Goal: Obtain resource: Obtain resource

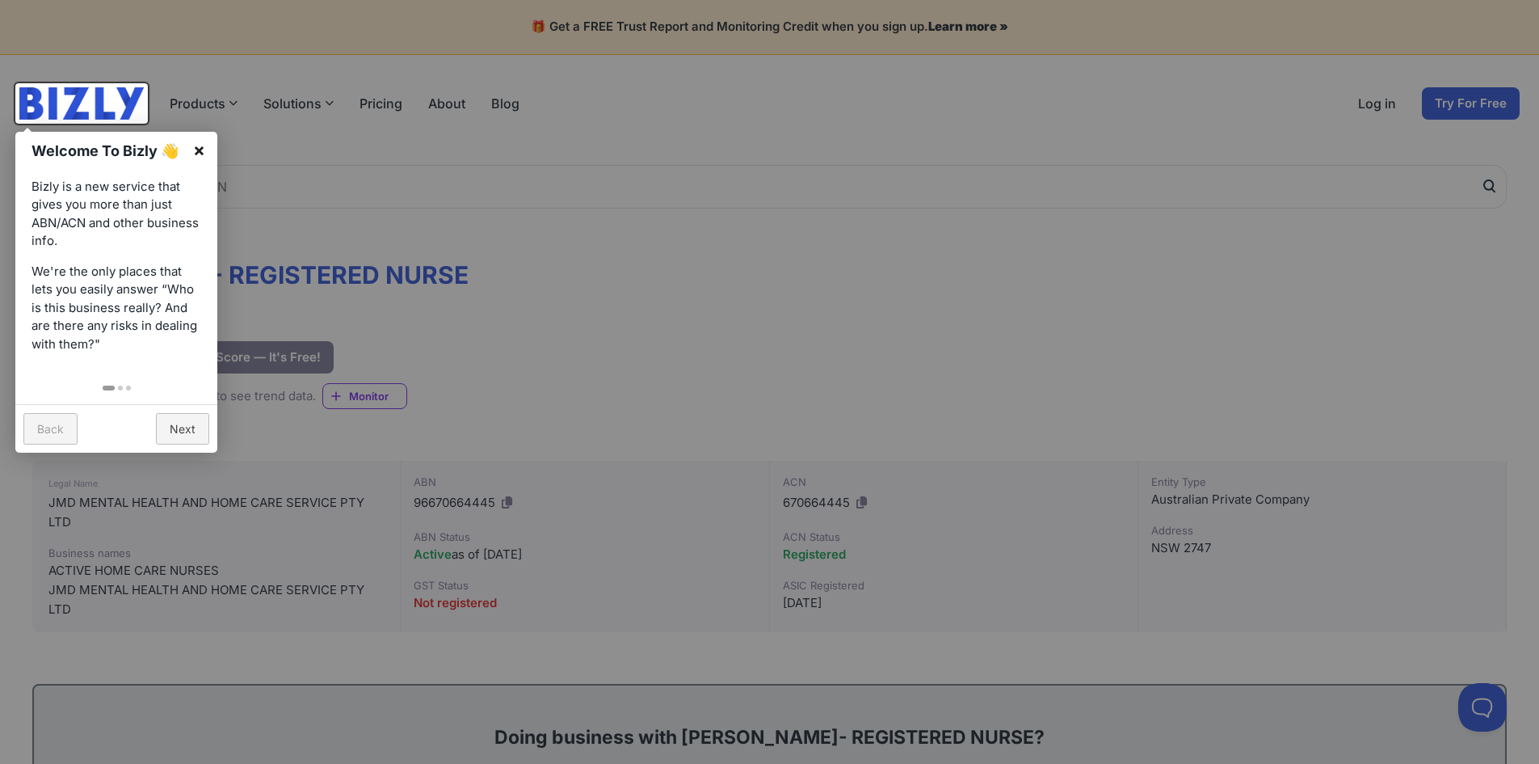
click at [203, 153] on link "×" at bounding box center [199, 150] width 36 height 36
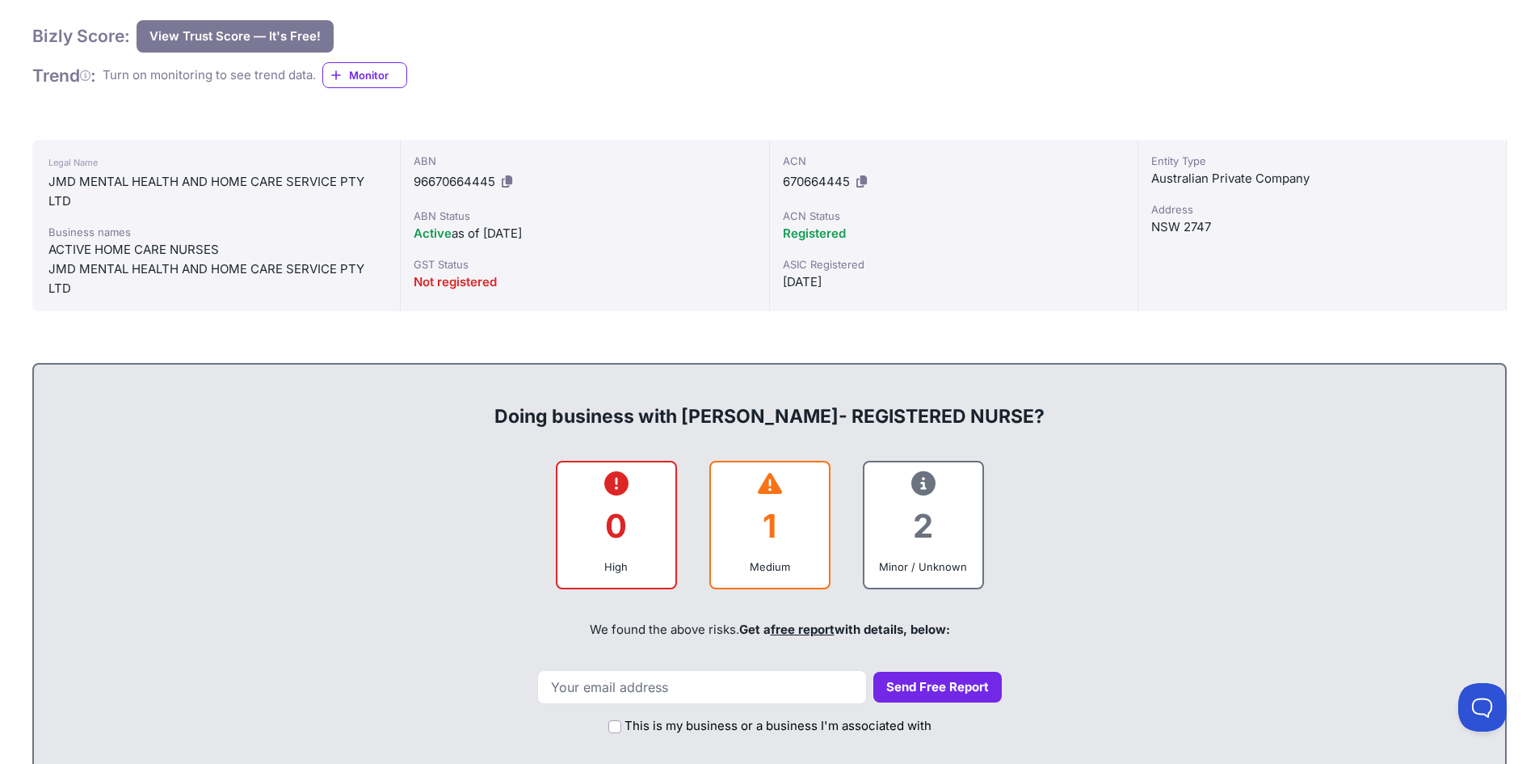
scroll to position [404, 0]
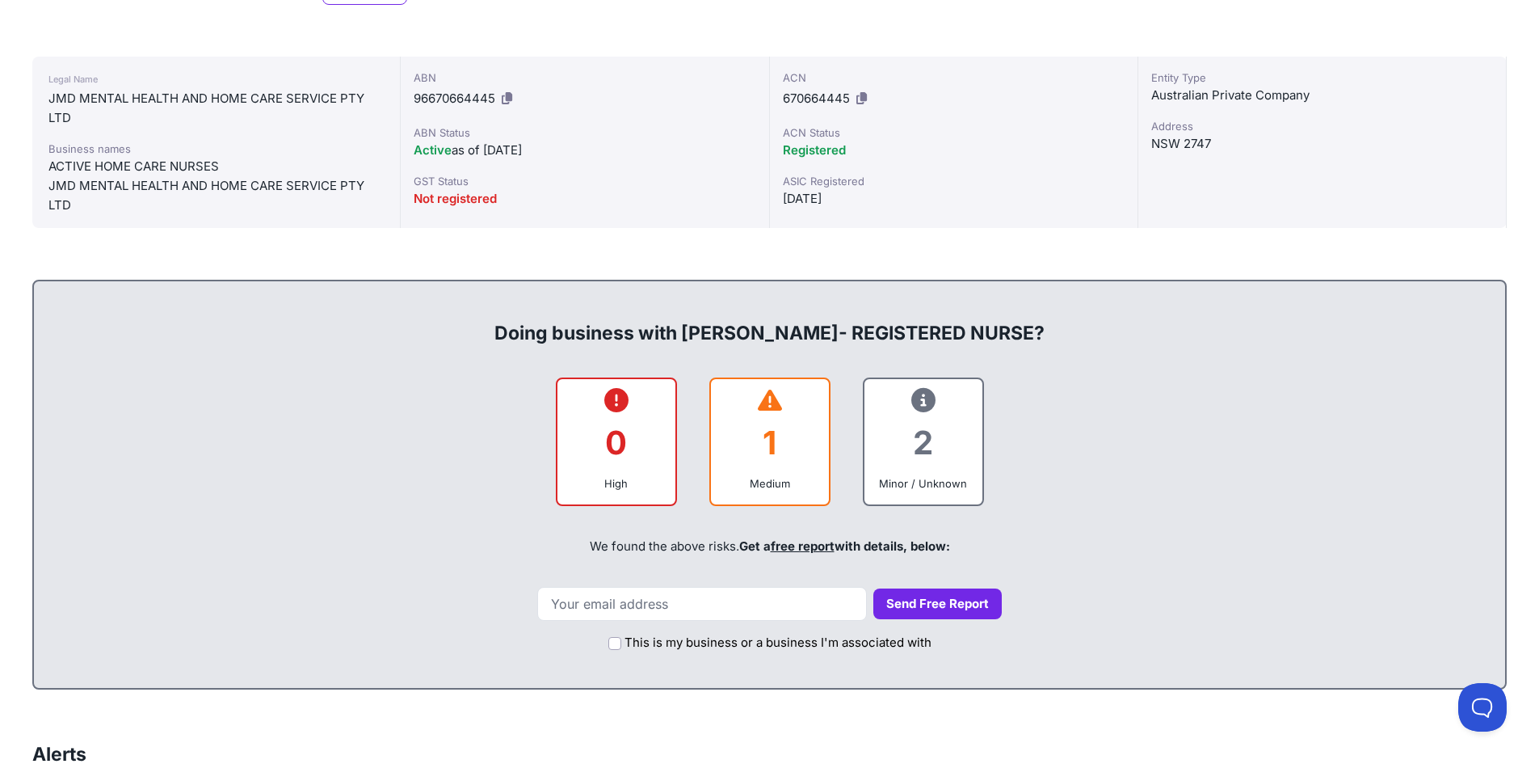
click at [768, 414] on div "1" at bounding box center [770, 442] width 92 height 65
click at [615, 645] on input "This is my business or a business I'm associated with" at bounding box center [614, 643] width 13 height 13
checkbox input "true"
click at [610, 611] on input "email" at bounding box center [702, 604] width 330 height 34
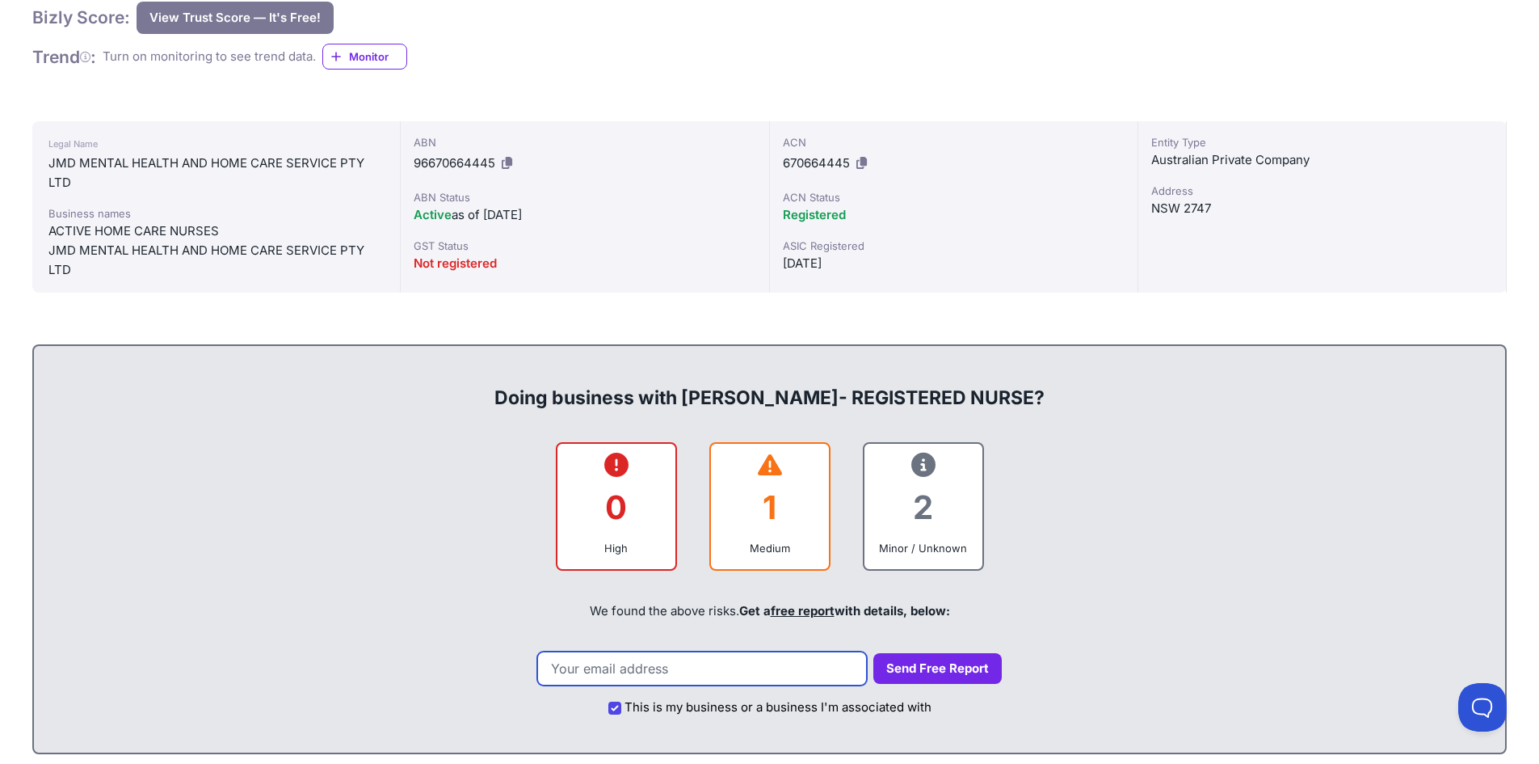
scroll to position [566, 0]
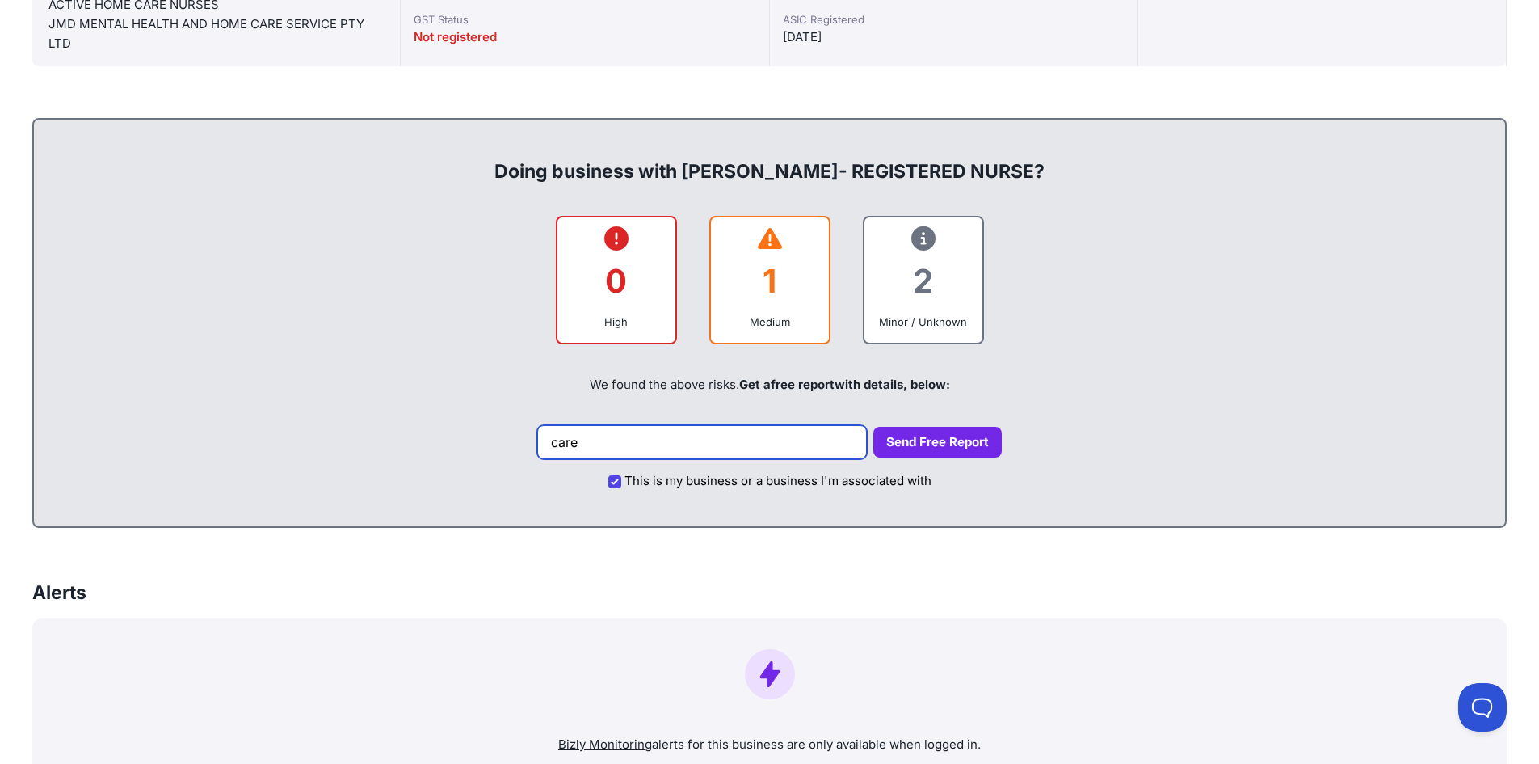
type input "[EMAIL_ADDRESS][DOMAIN_NAME]"
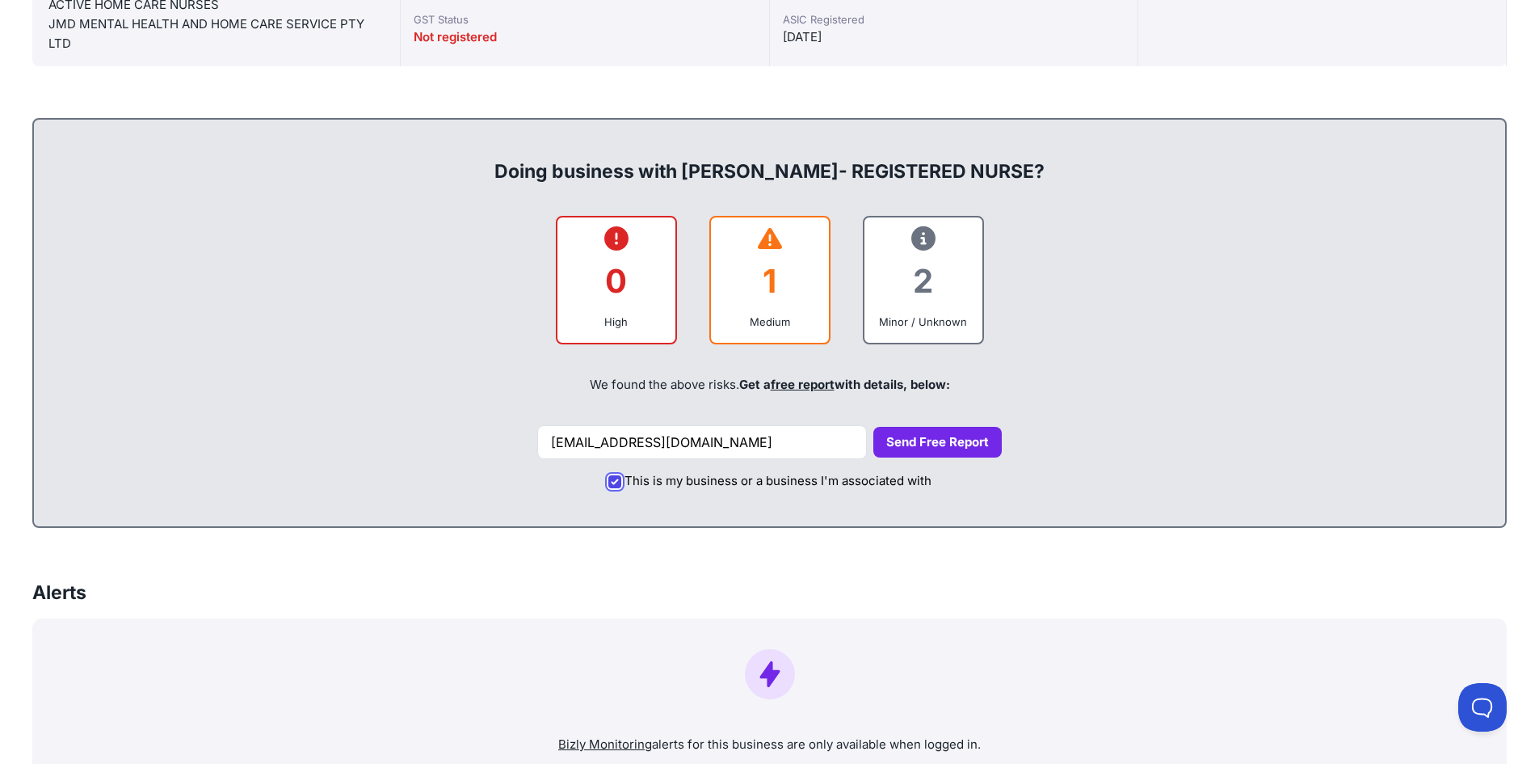
click at [609, 478] on input "This is my business or a business I'm associated with" at bounding box center [614, 481] width 13 height 13
checkbox input "false"
drag, startPoint x: 812, startPoint y: 444, endPoint x: 570, endPoint y: 462, distance: 242.3
click at [570, 462] on form "[EMAIL_ADDRESS][DOMAIN_NAME] Send Free Report This is my business or a business…" at bounding box center [769, 460] width 1439 height 70
type input "[EMAIL_ADDRESS][DOMAIN_NAME]"
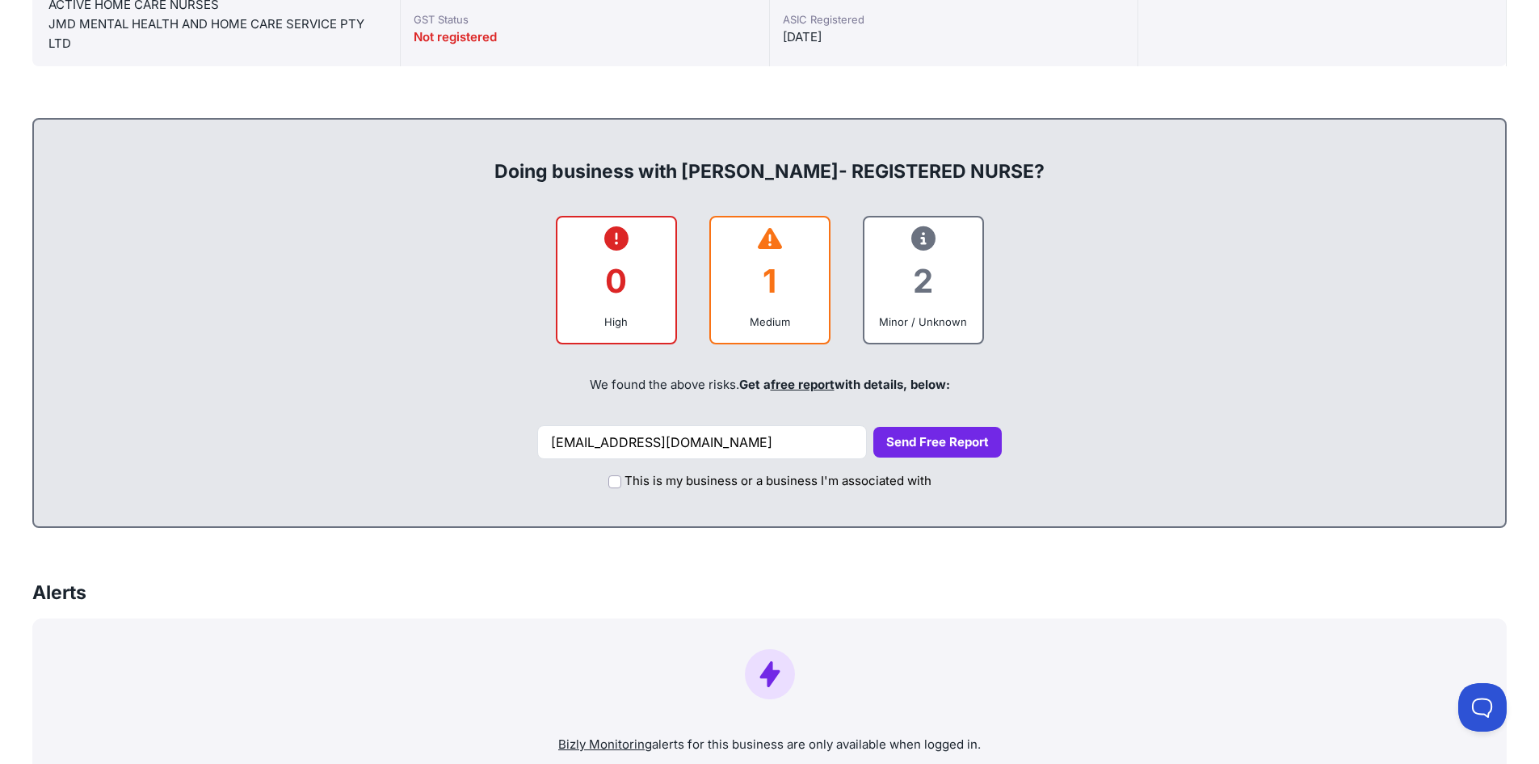
click at [888, 437] on button "Send Free Report" at bounding box center [937, 443] width 128 height 32
click at [917, 444] on button "Send Free Report" at bounding box center [937, 443] width 128 height 32
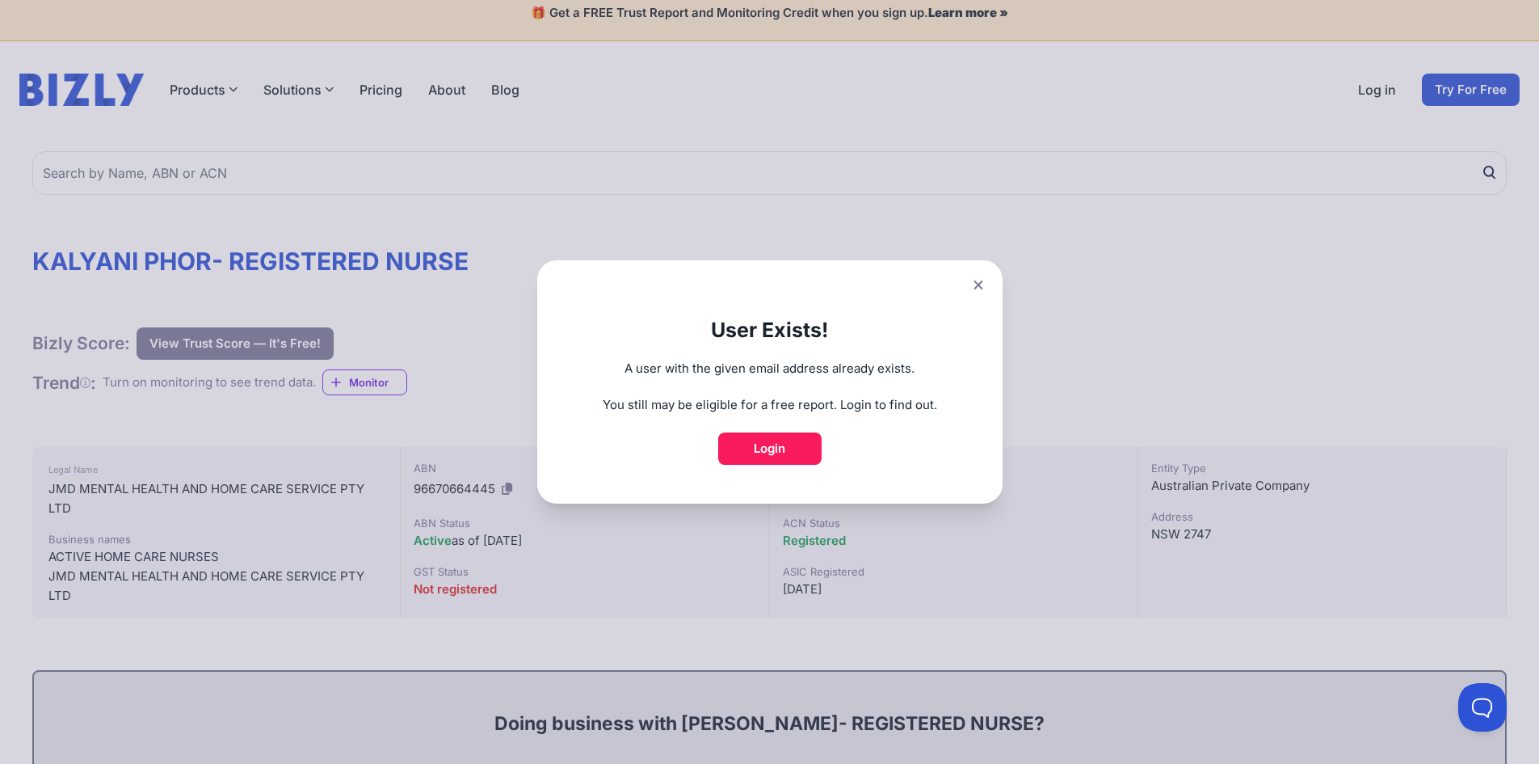
scroll to position [0, 0]
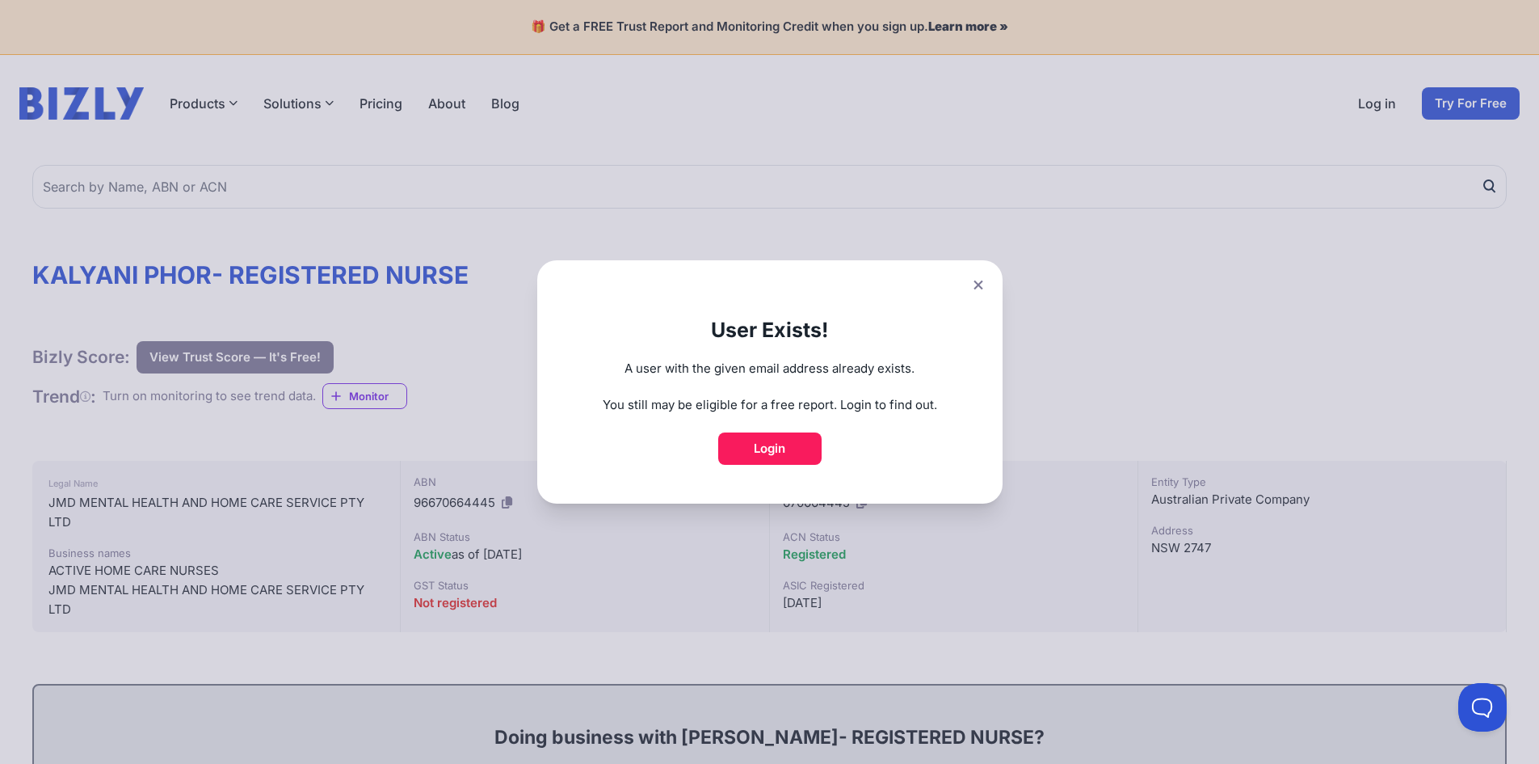
click at [980, 283] on icon at bounding box center [979, 285] width 10 height 11
